Goal: Task Accomplishment & Management: Use online tool/utility

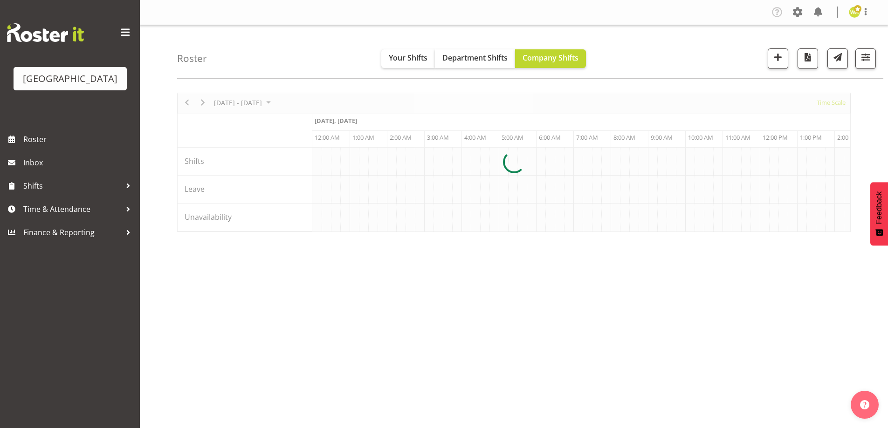
scroll to position [0, 3580]
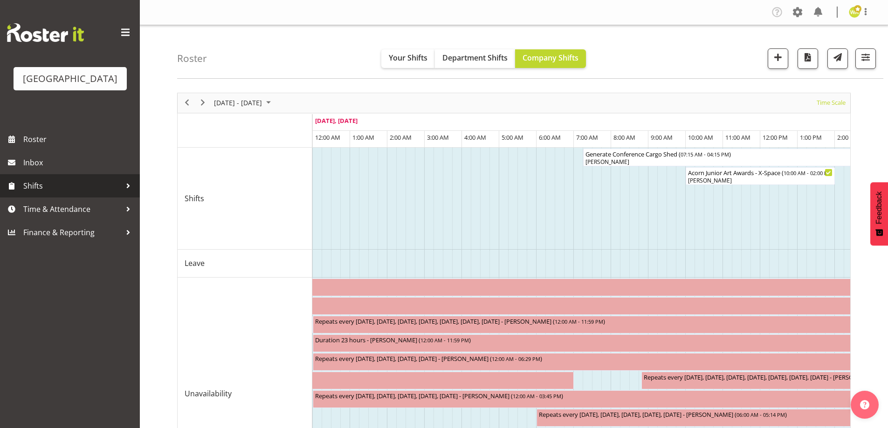
click at [31, 193] on span "Shifts" at bounding box center [72, 186] width 98 height 14
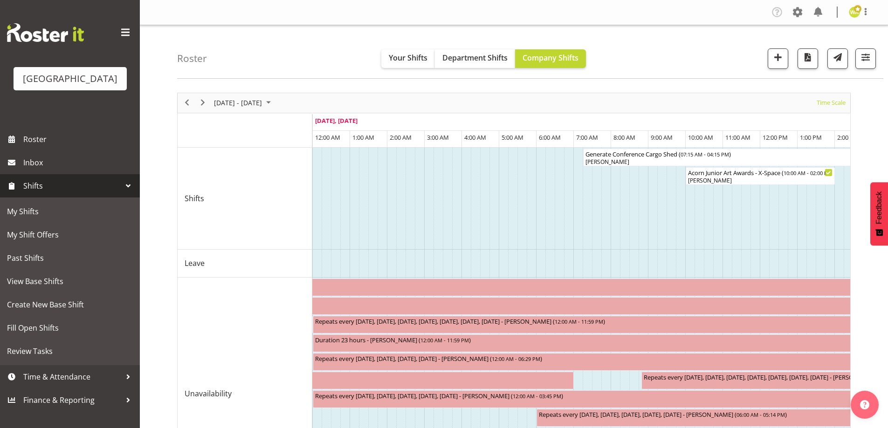
click at [258, 46] on div "Roster Your Shifts Department Shifts Company Shifts All Locations [GEOGRAPHIC_D…" at bounding box center [530, 52] width 706 height 54
click at [627, 70] on div "Roster Your Shifts Department Shifts Company Shifts All Locations [GEOGRAPHIC_D…" at bounding box center [530, 52] width 706 height 54
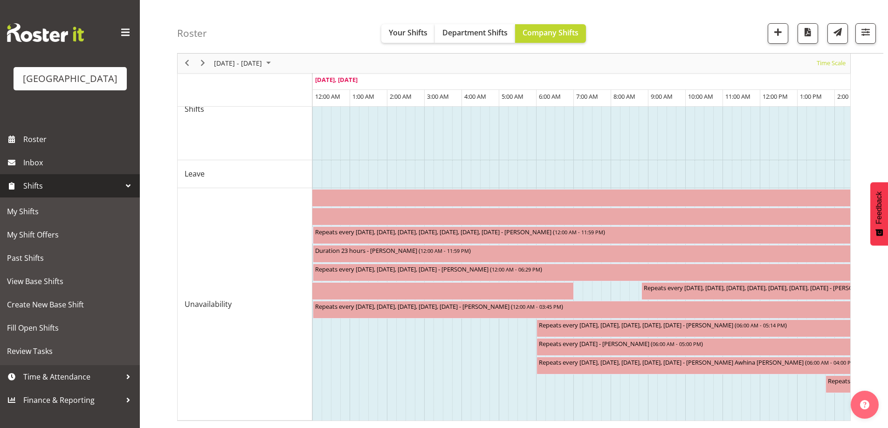
scroll to position [0, 0]
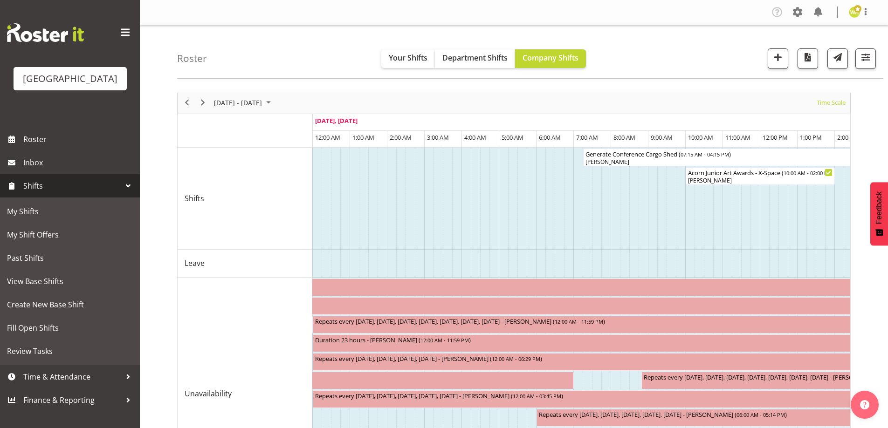
click at [248, 68] on div "Roster Your Shifts Department Shifts Company Shifts All Locations [GEOGRAPHIC_D…" at bounding box center [530, 52] width 706 height 54
click at [48, 146] on span "Roster" at bounding box center [79, 139] width 112 height 14
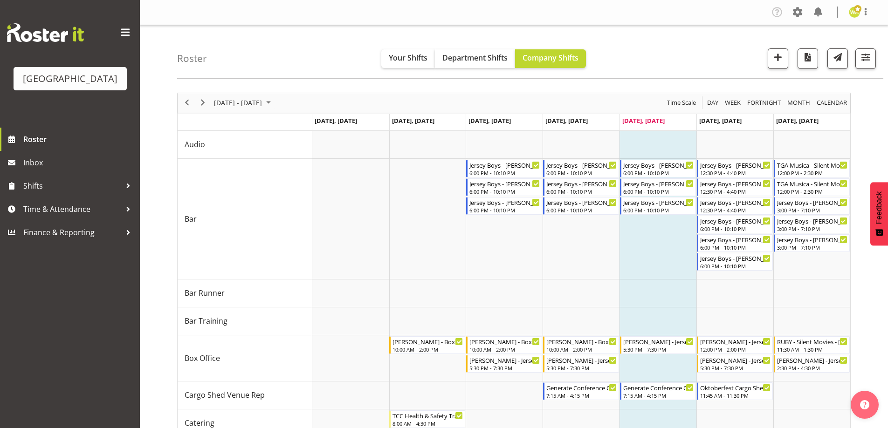
click at [677, 34] on div "Roster Your Shifts Department Shifts Company Shifts All Locations [GEOGRAPHIC_D…" at bounding box center [530, 52] width 706 height 54
drag, startPoint x: 694, startPoint y: 56, endPoint x: 632, endPoint y: 78, distance: 65.5
click at [695, 56] on div "Roster Your Shifts Department Shifts Company Shifts All Locations [GEOGRAPHIC_D…" at bounding box center [530, 52] width 706 height 54
click at [280, 52] on div "Roster Your Shifts Department Shifts Company Shifts All Locations [GEOGRAPHIC_D…" at bounding box center [530, 52] width 706 height 54
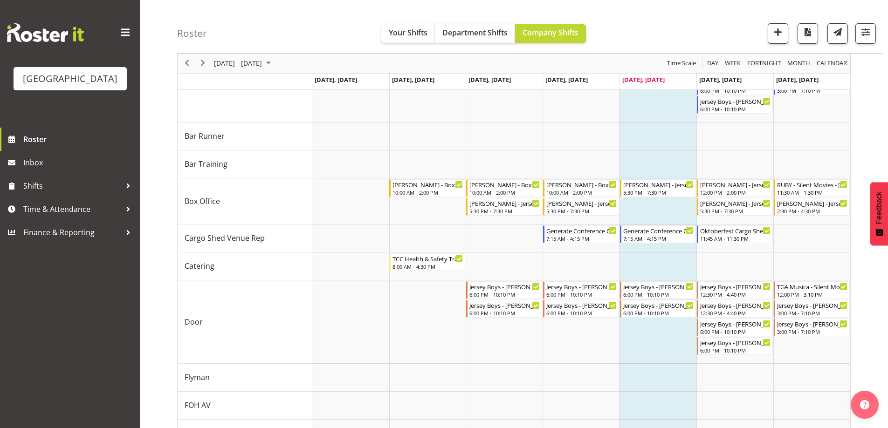
scroll to position [186, 0]
